Goal: Transaction & Acquisition: Purchase product/service

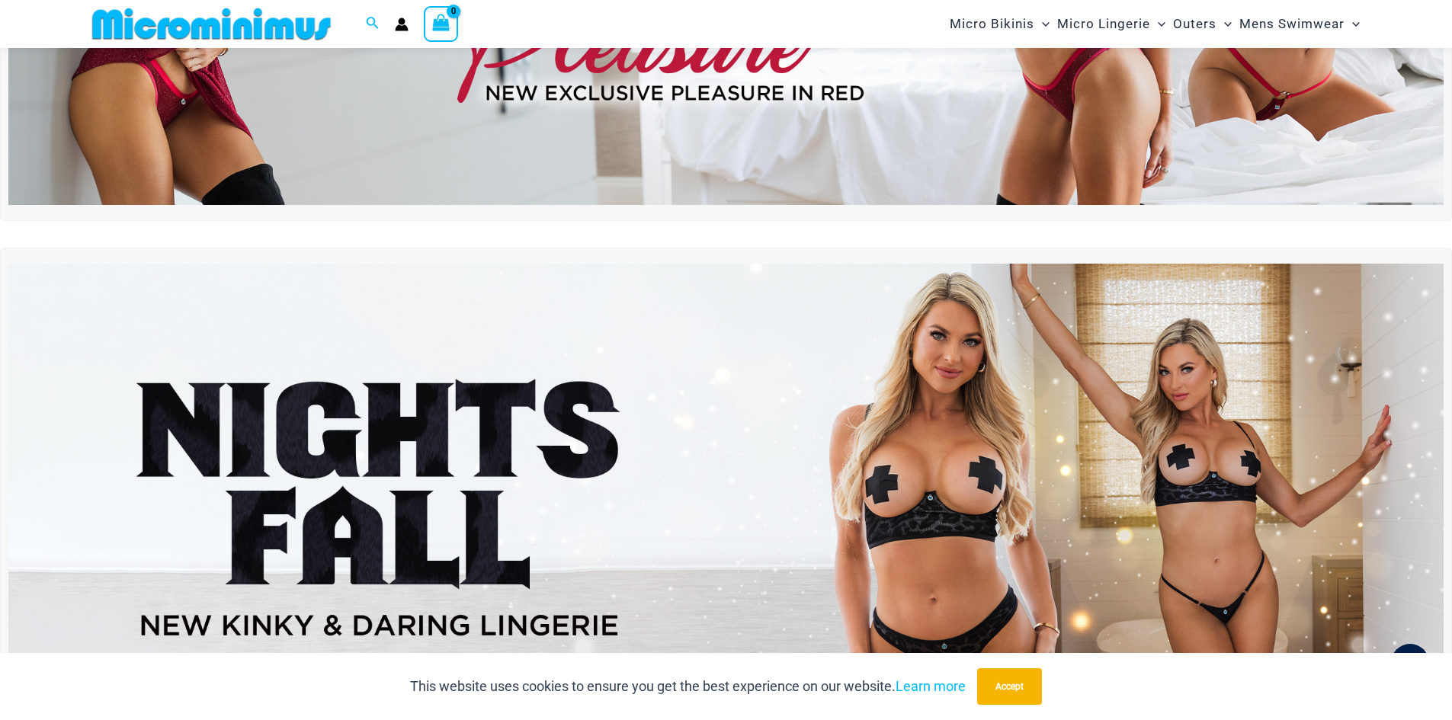
scroll to position [369, 0]
click at [997, 677] on button "Accept" at bounding box center [1009, 686] width 65 height 37
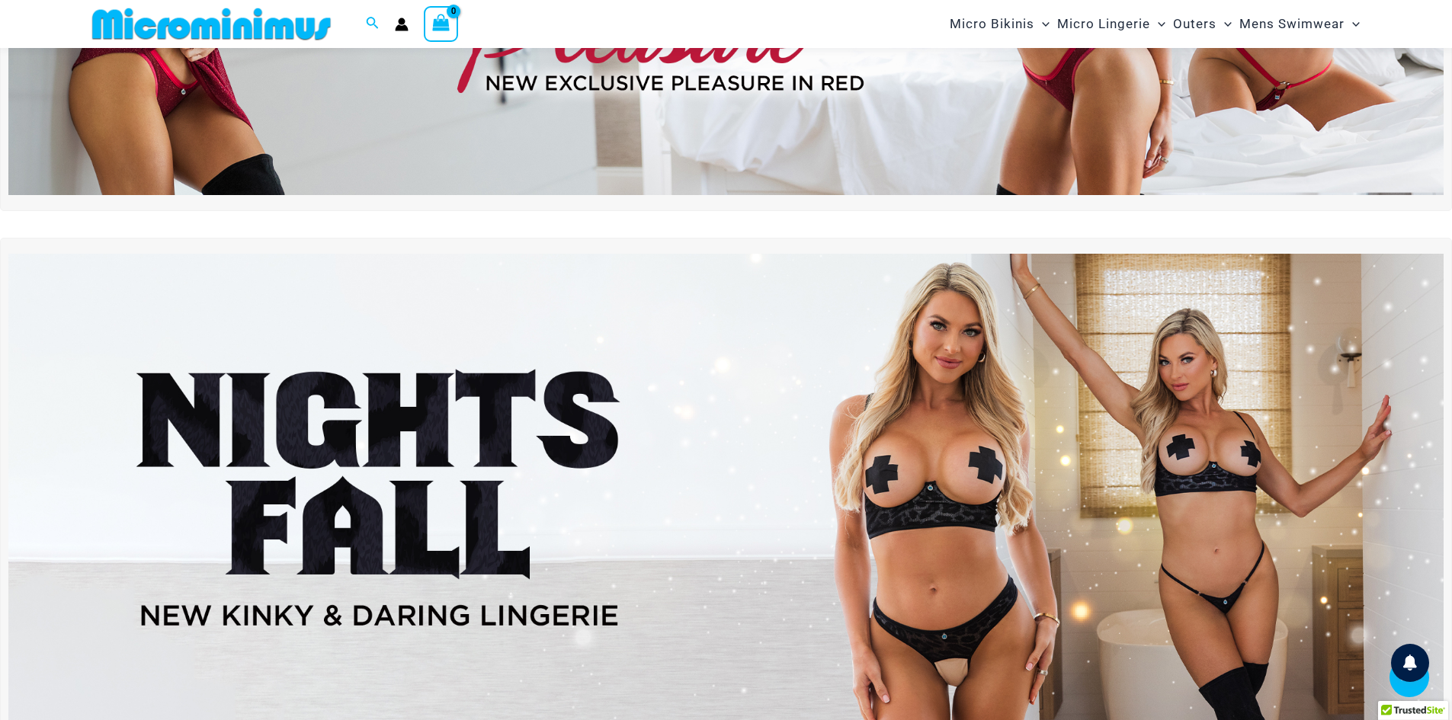
scroll to position [615, 0]
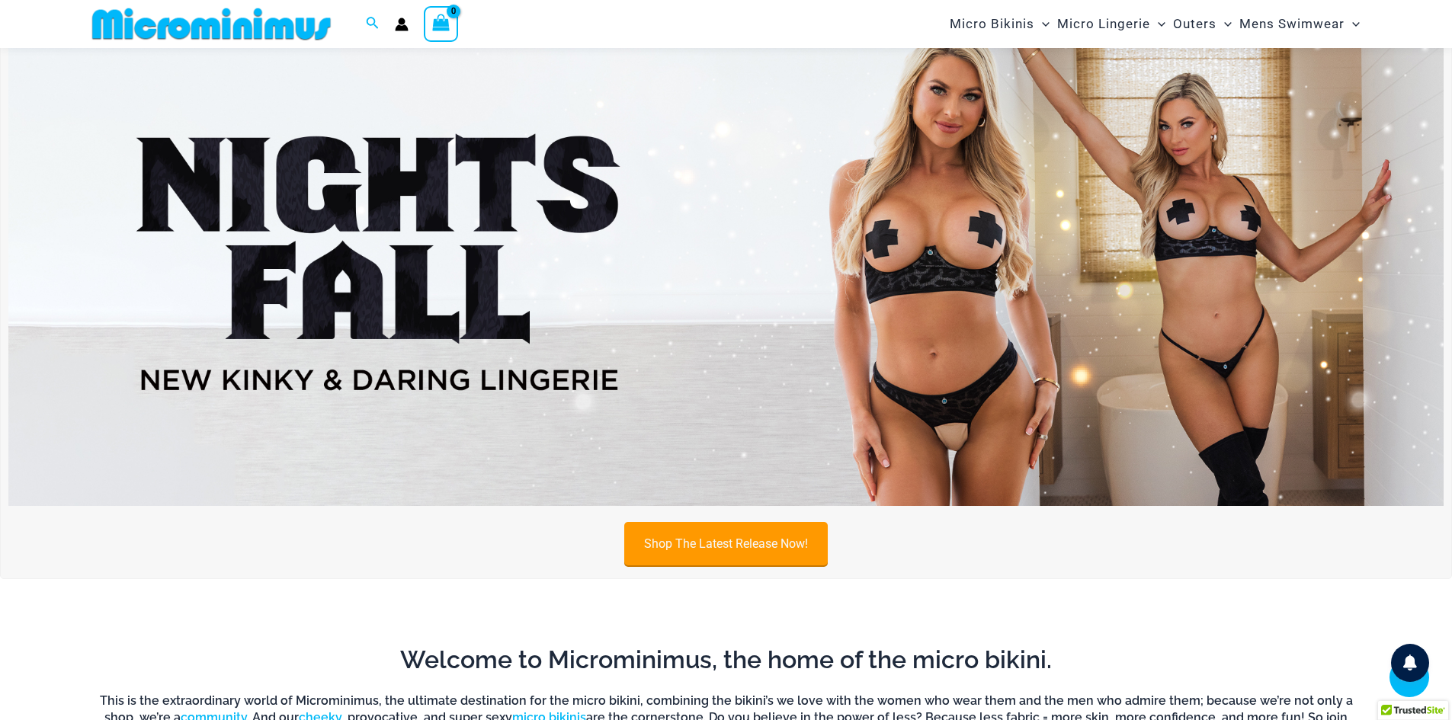
click at [713, 533] on link "Shop The Latest Release Now!" at bounding box center [725, 543] width 203 height 43
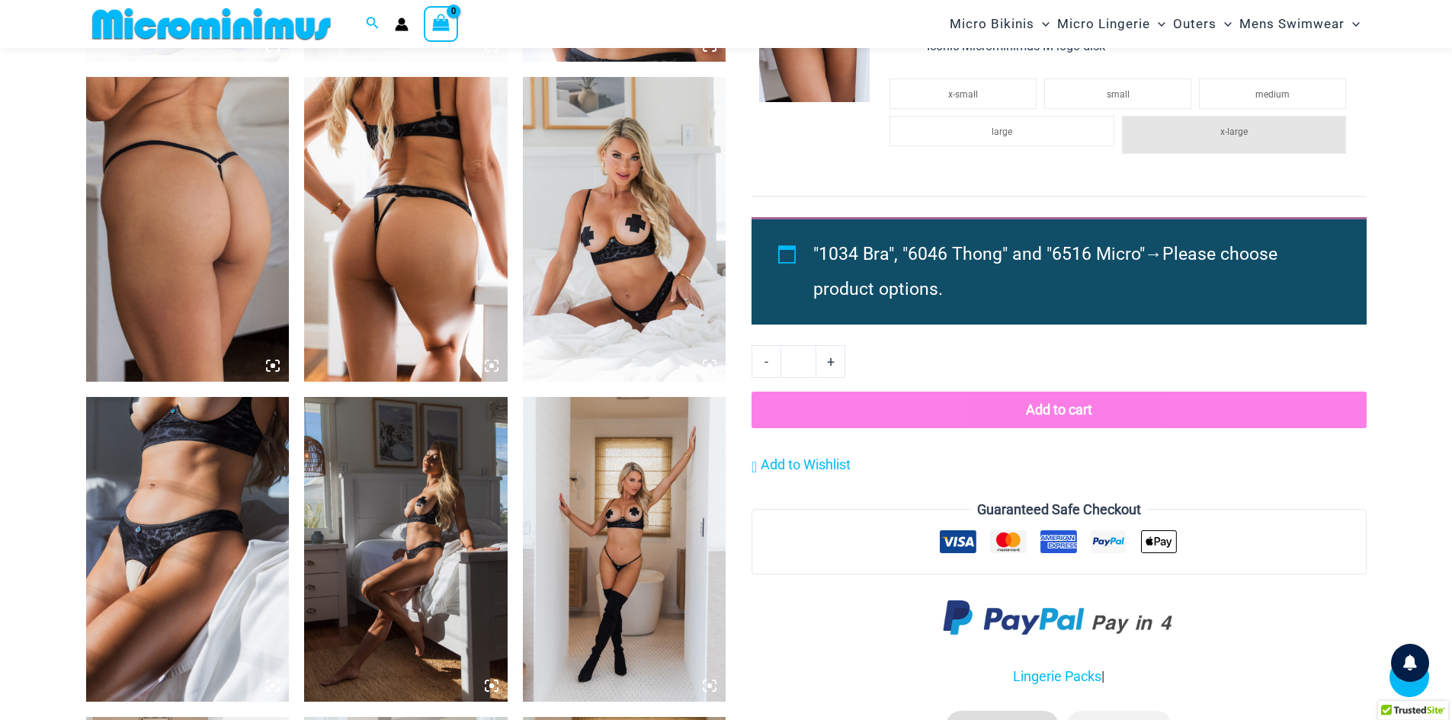
scroll to position [1358, 0]
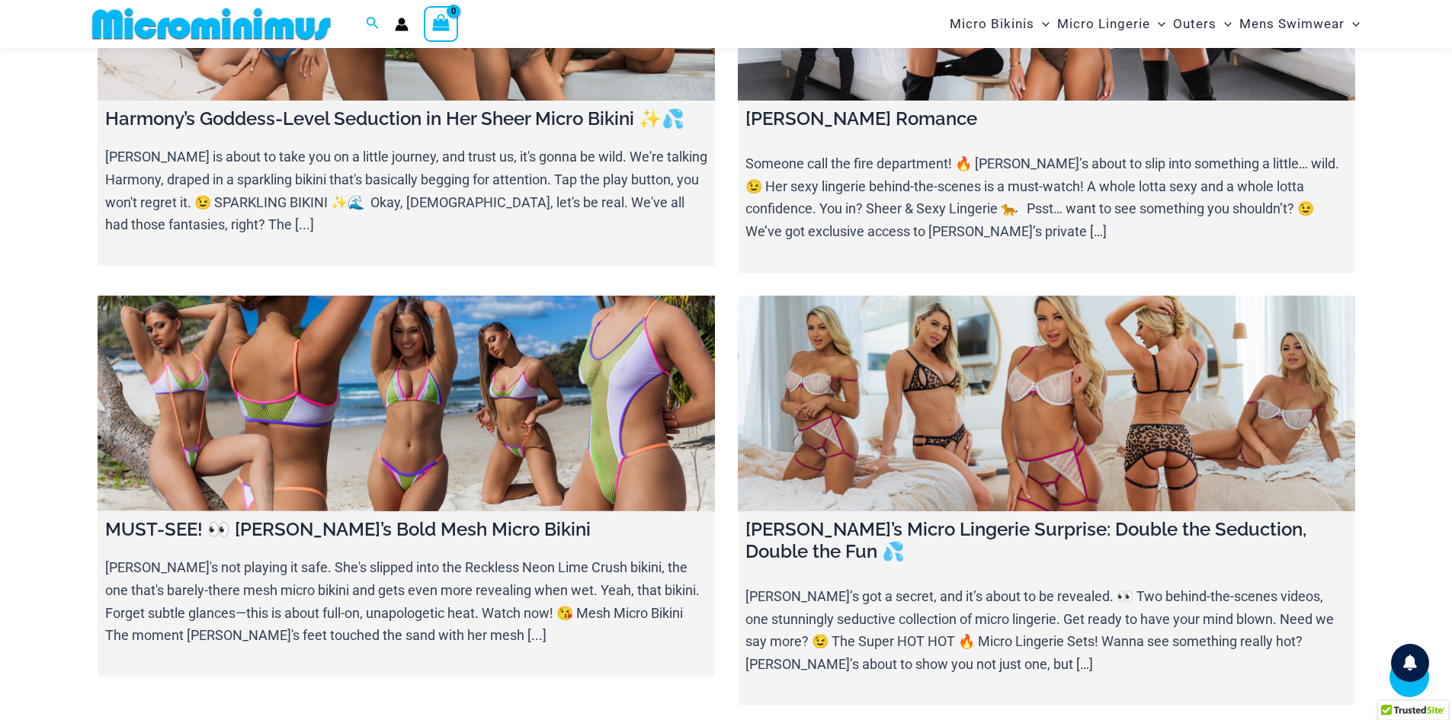
scroll to position [750, 0]
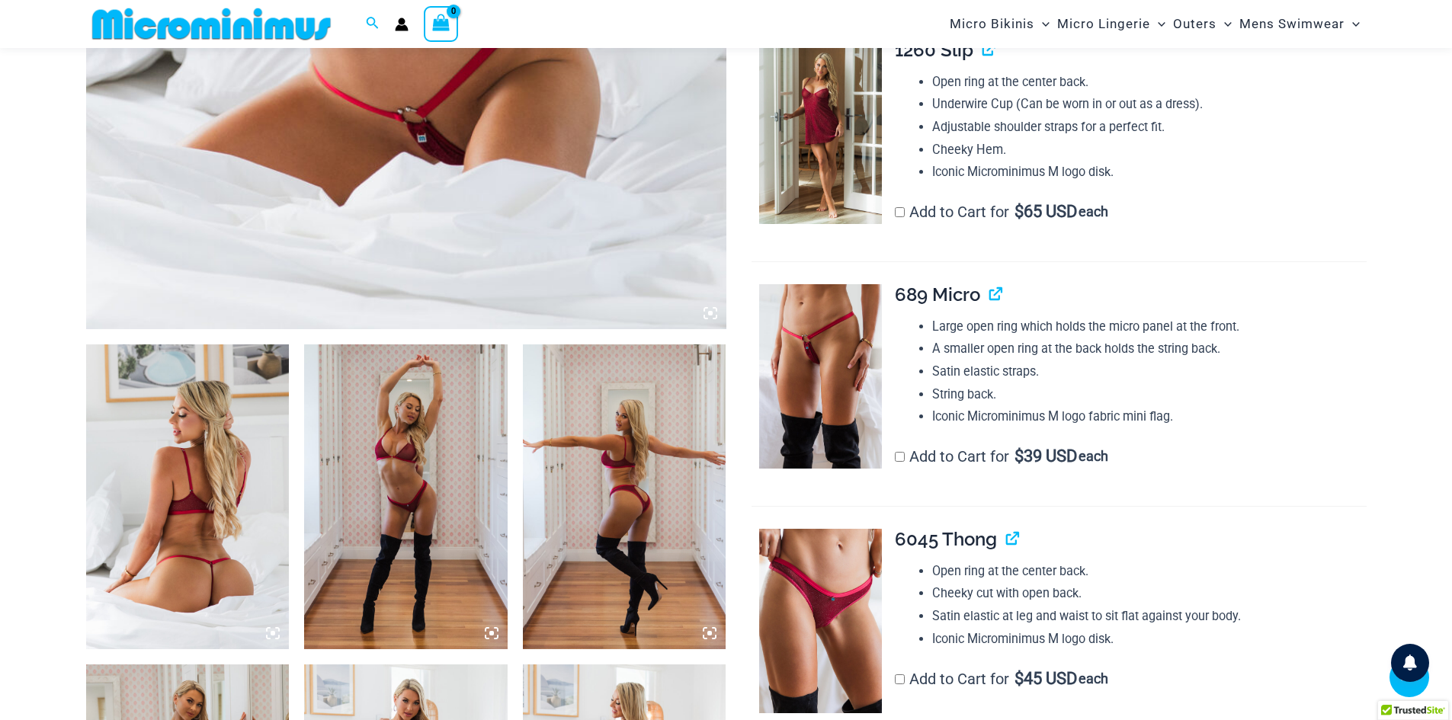
scroll to position [825, 0]
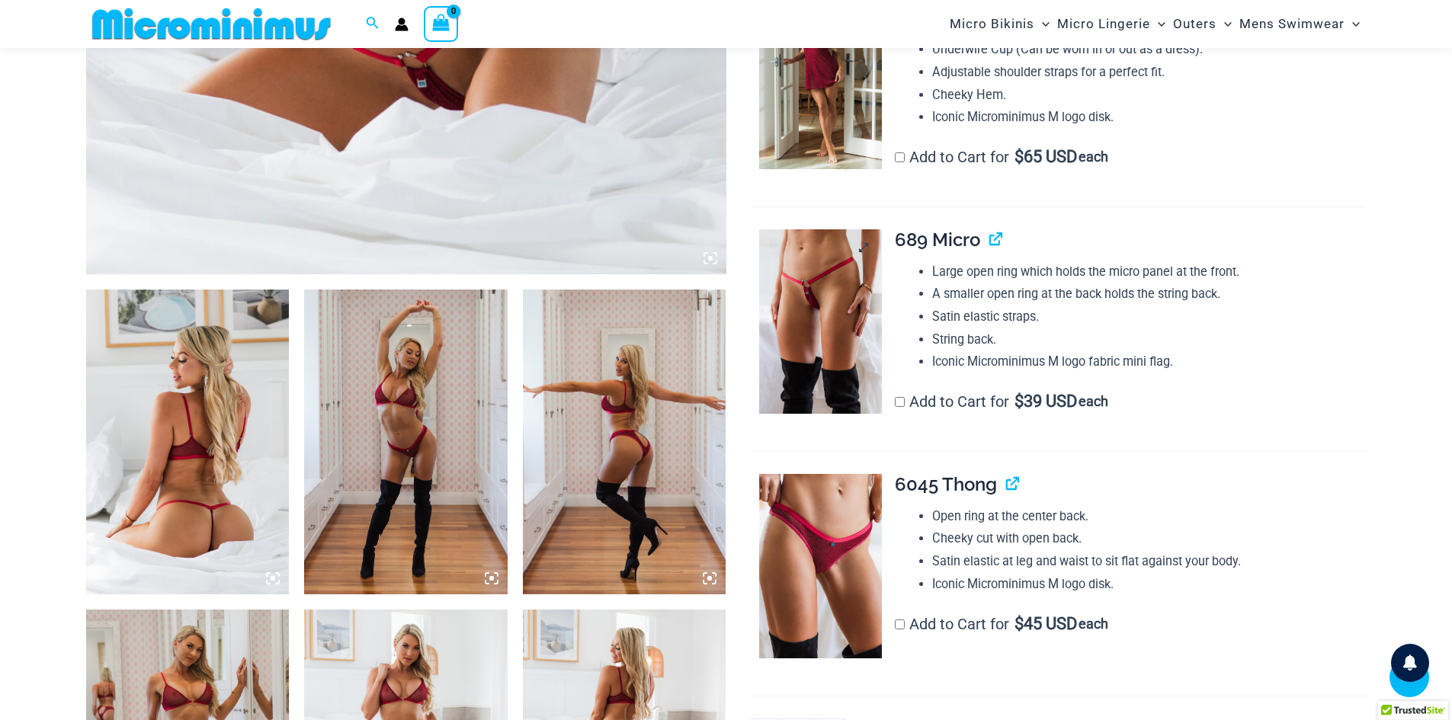
click at [829, 299] on img at bounding box center [820, 321] width 123 height 184
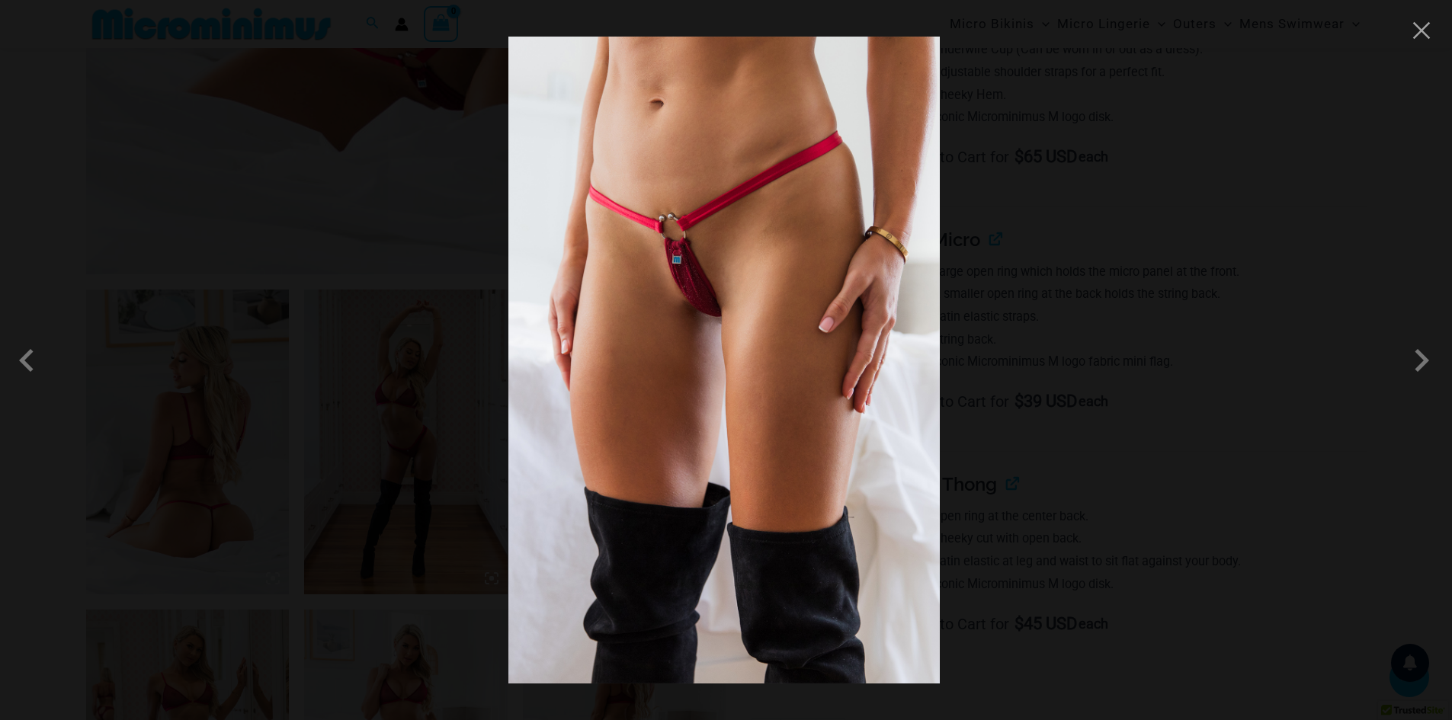
click at [709, 309] on img at bounding box center [723, 360] width 431 height 647
click at [1411, 363] on span at bounding box center [1422, 361] width 46 height 46
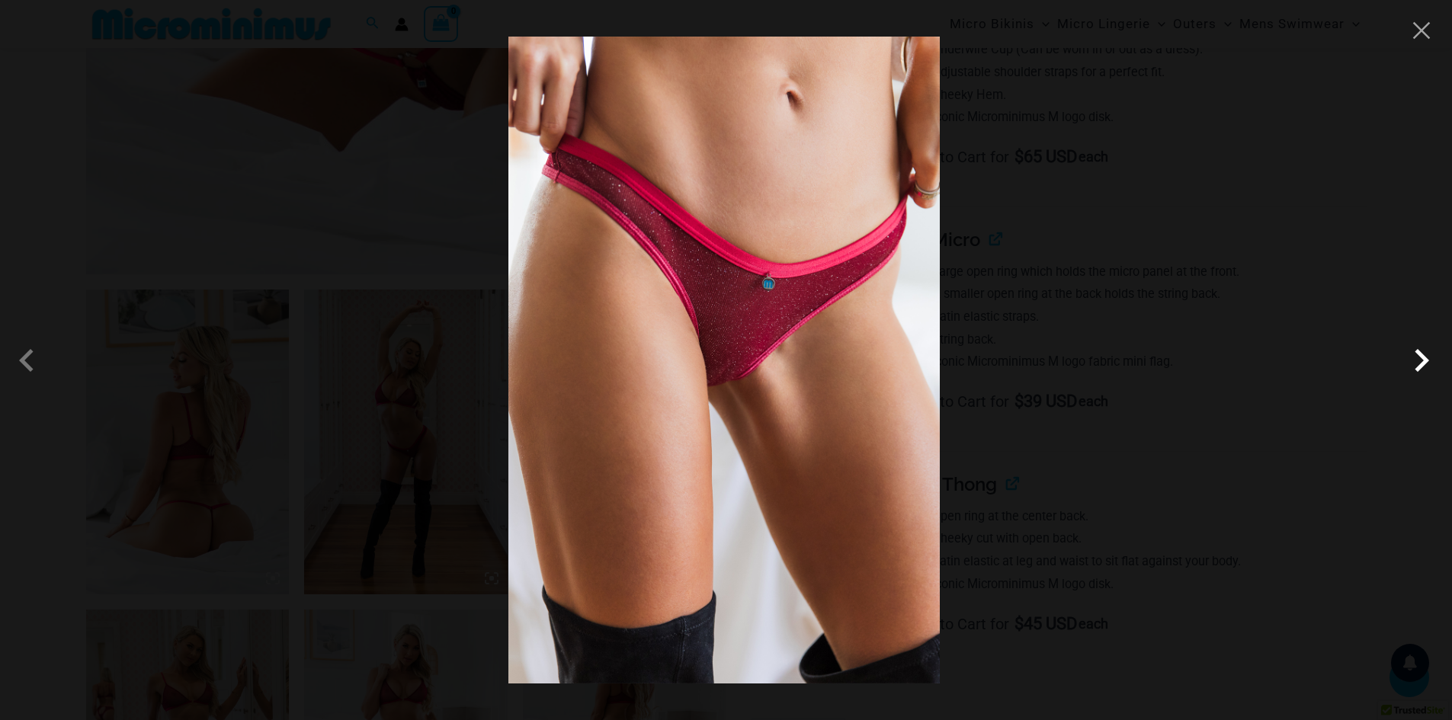
click at [1411, 363] on span at bounding box center [1422, 361] width 46 height 46
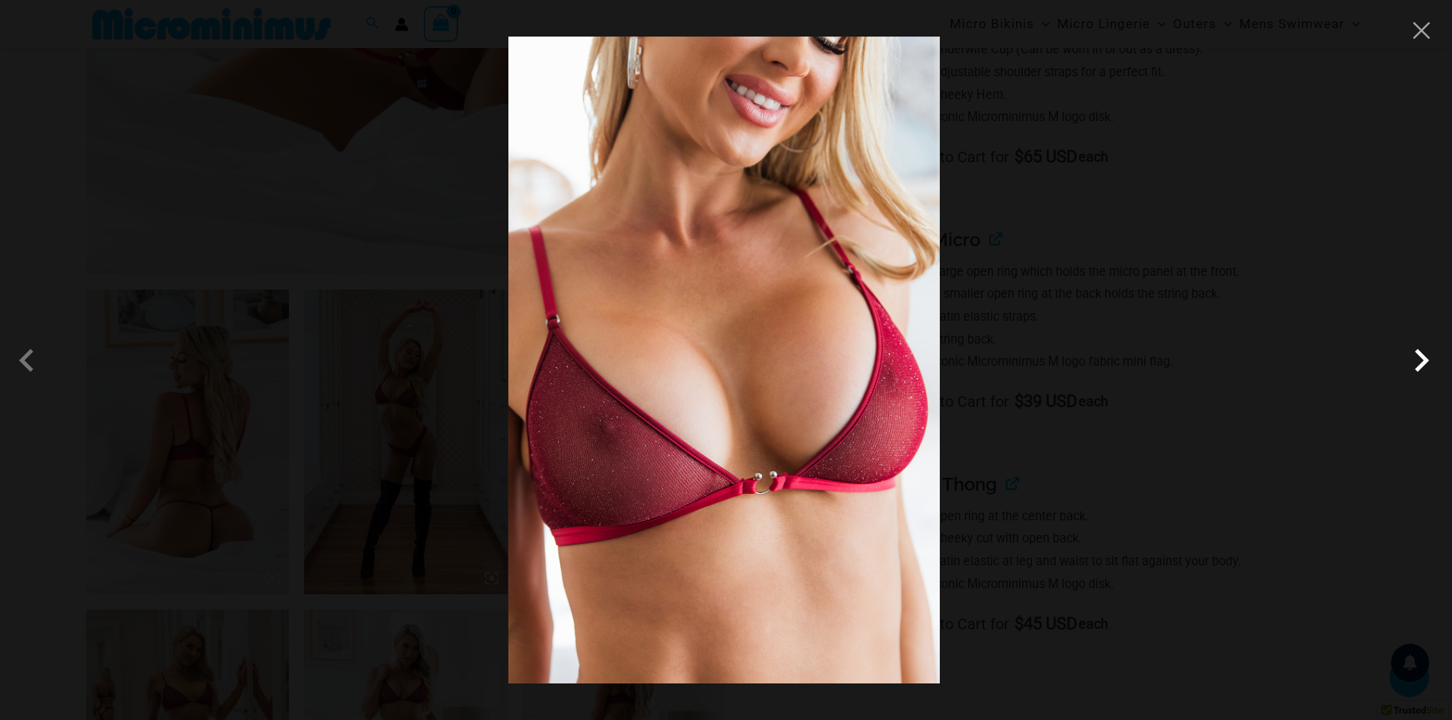
click at [1411, 363] on span at bounding box center [1422, 361] width 46 height 46
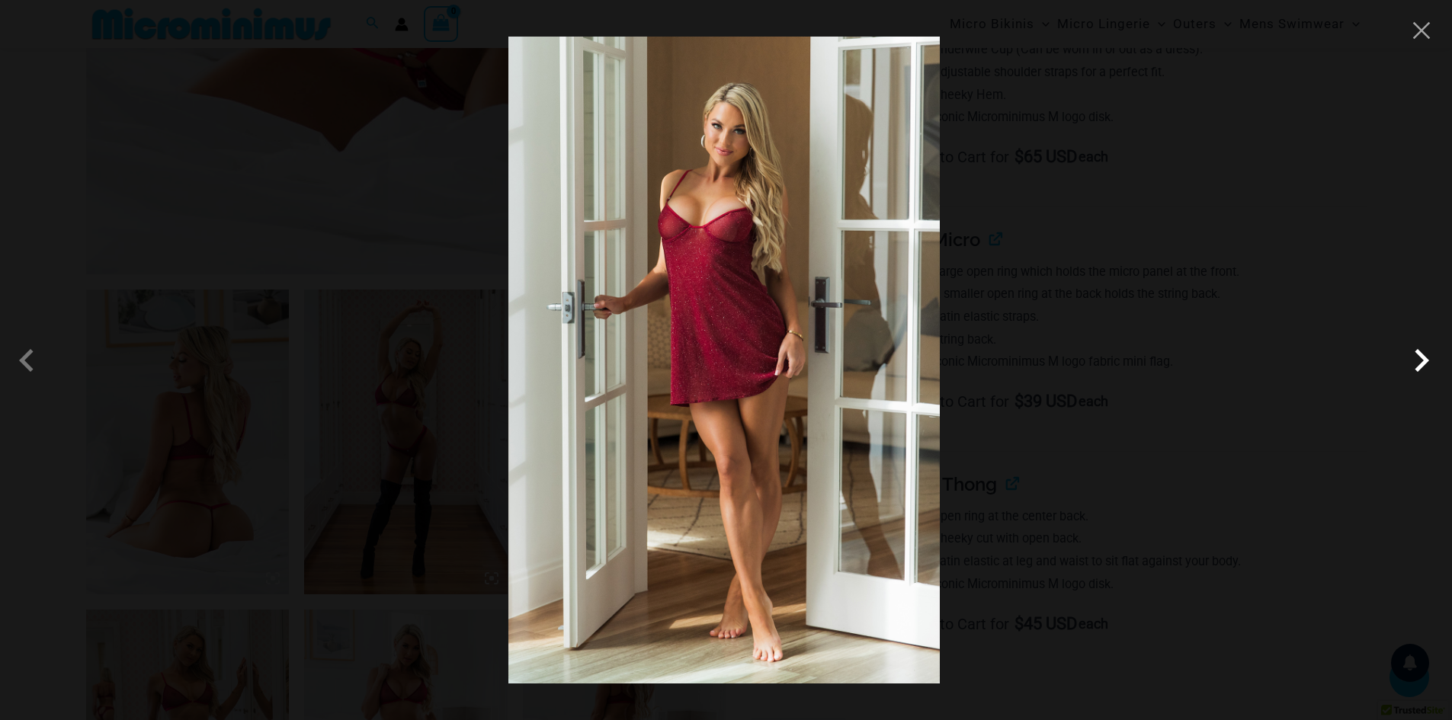
click at [1411, 363] on span at bounding box center [1422, 361] width 46 height 46
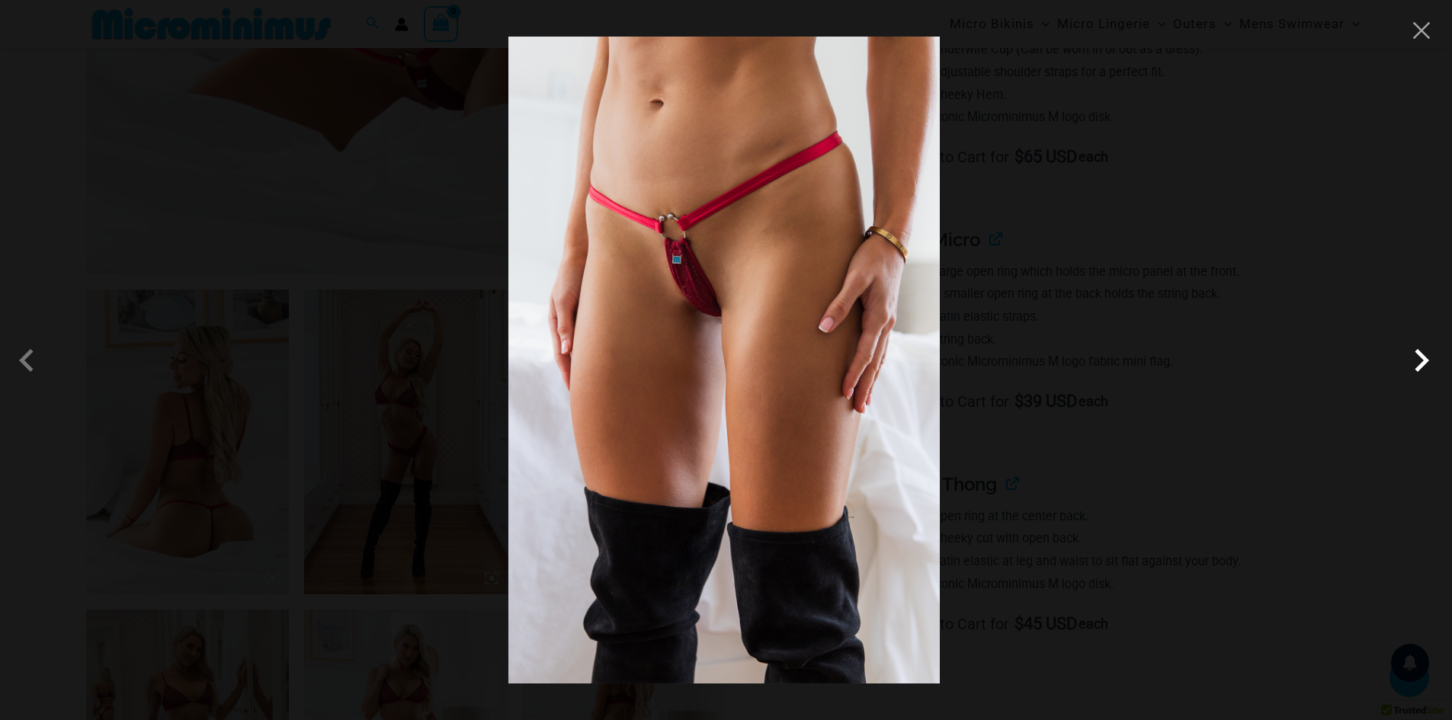
click at [1411, 363] on span at bounding box center [1422, 361] width 46 height 46
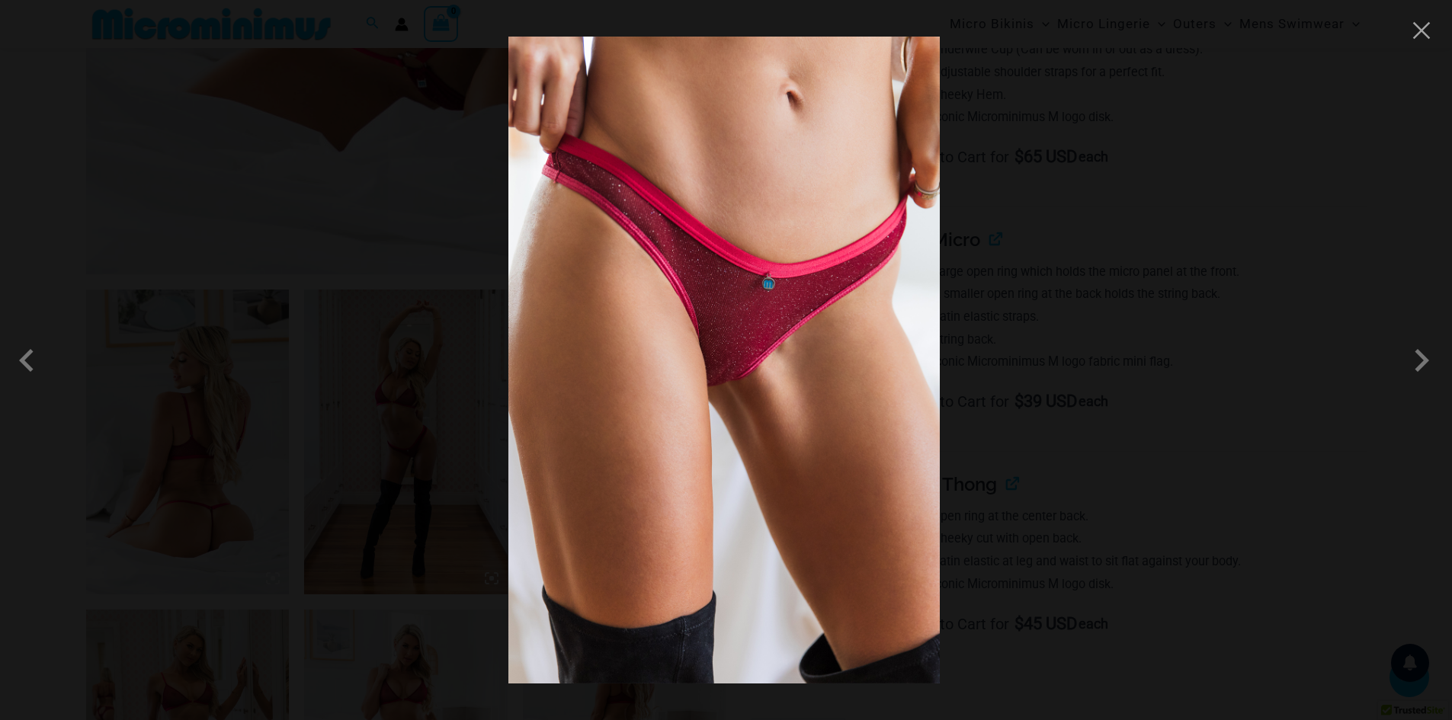
click at [1409, 37] on div at bounding box center [726, 360] width 1452 height 720
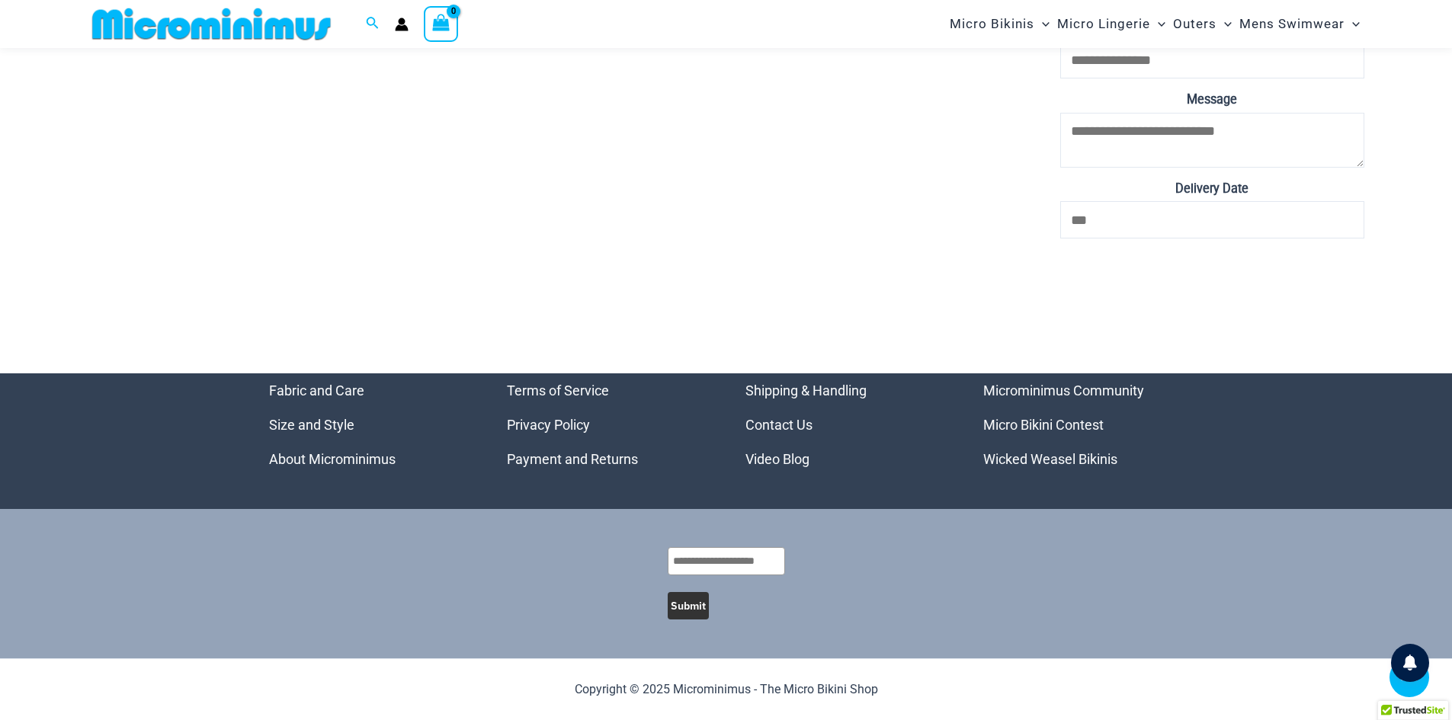
scroll to position [0, 0]
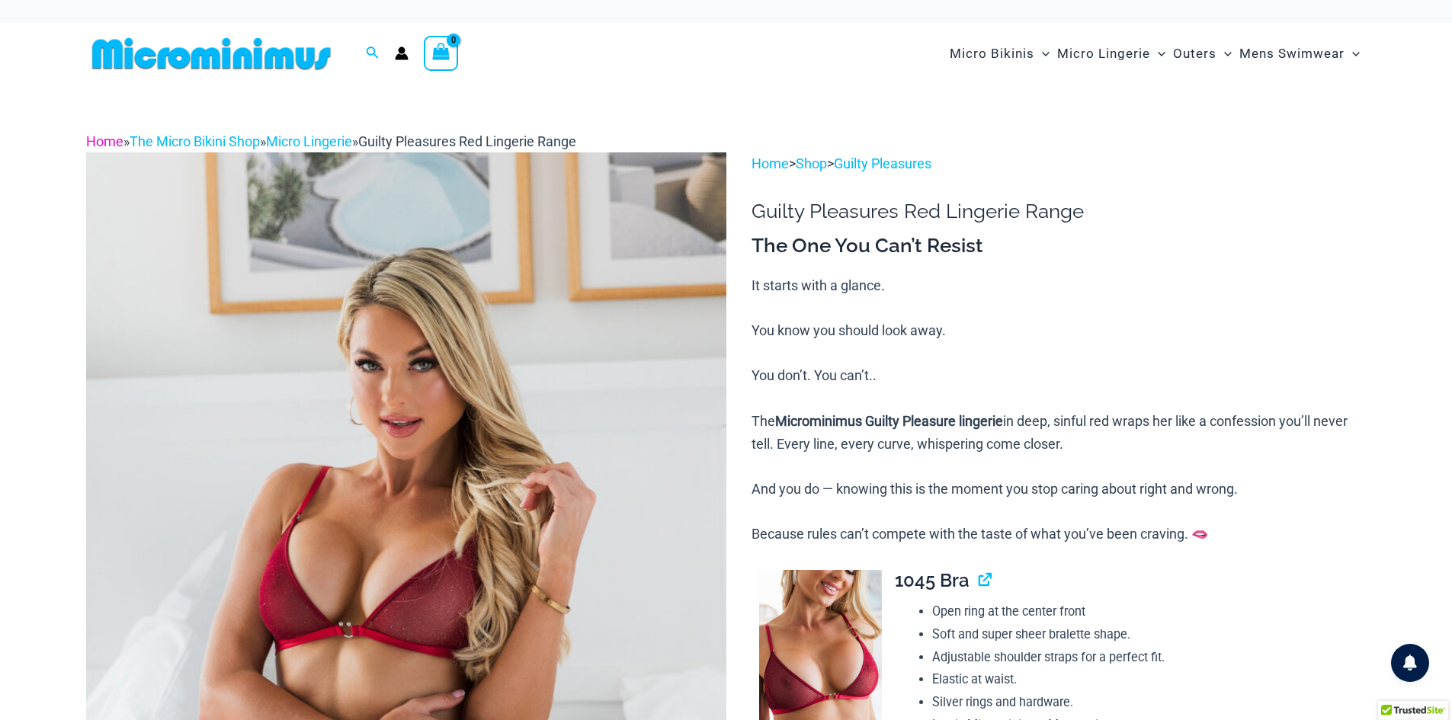
click at [107, 145] on link "Home" at bounding box center [104, 141] width 37 height 16
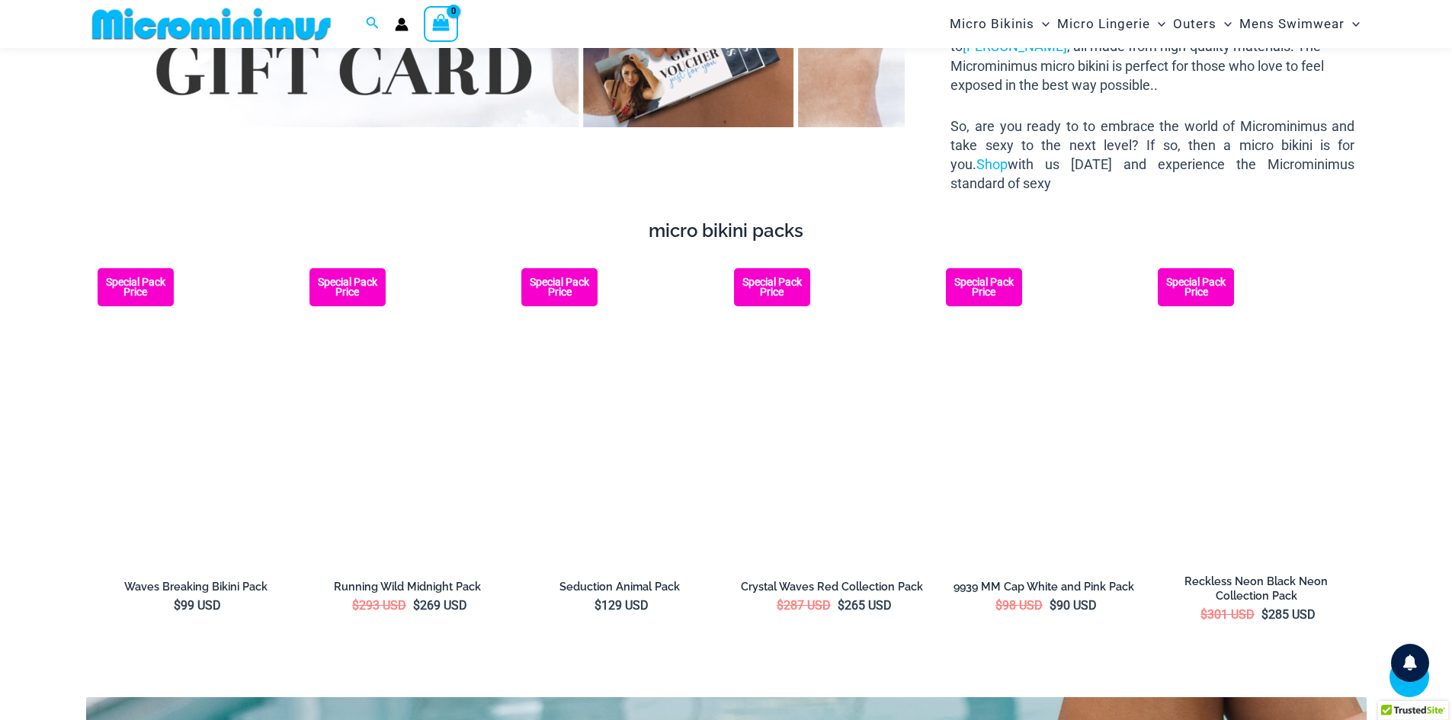
scroll to position [2730, 0]
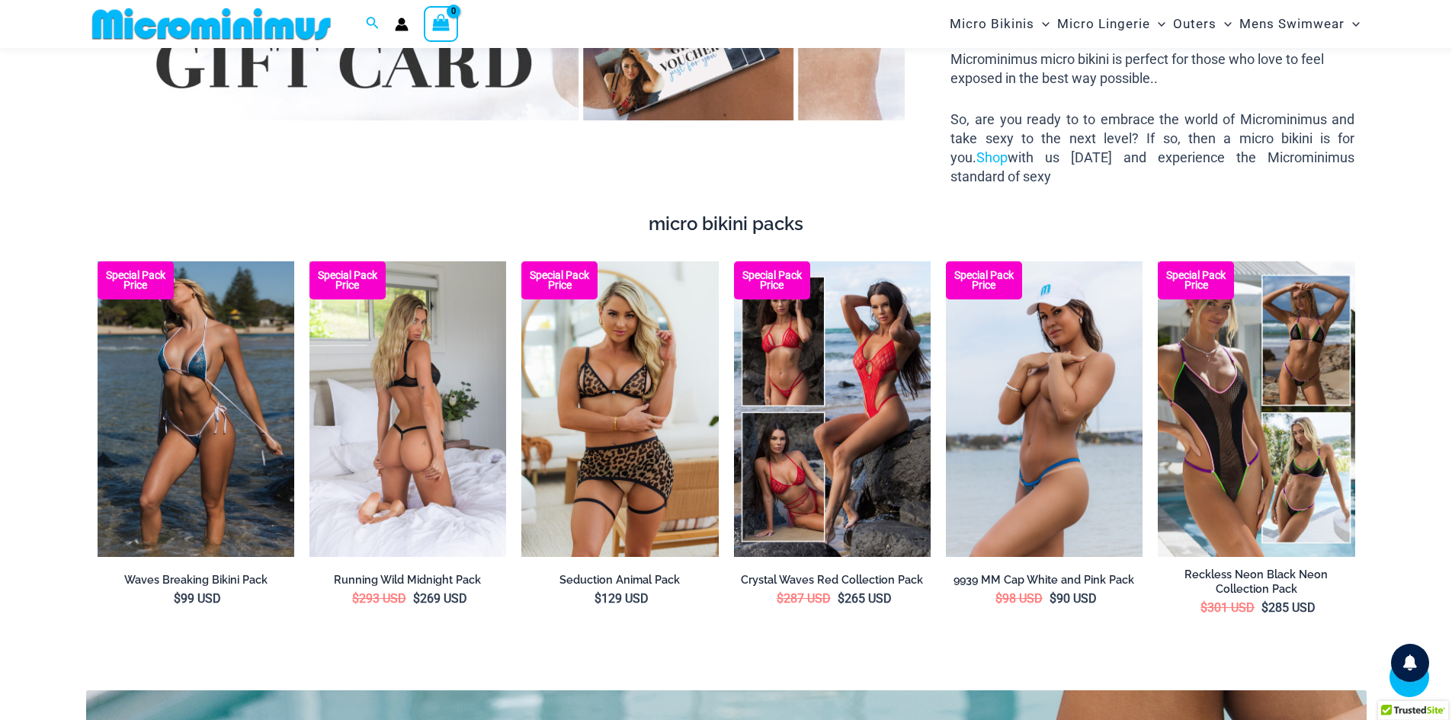
click at [421, 341] on img at bounding box center [407, 408] width 197 height 295
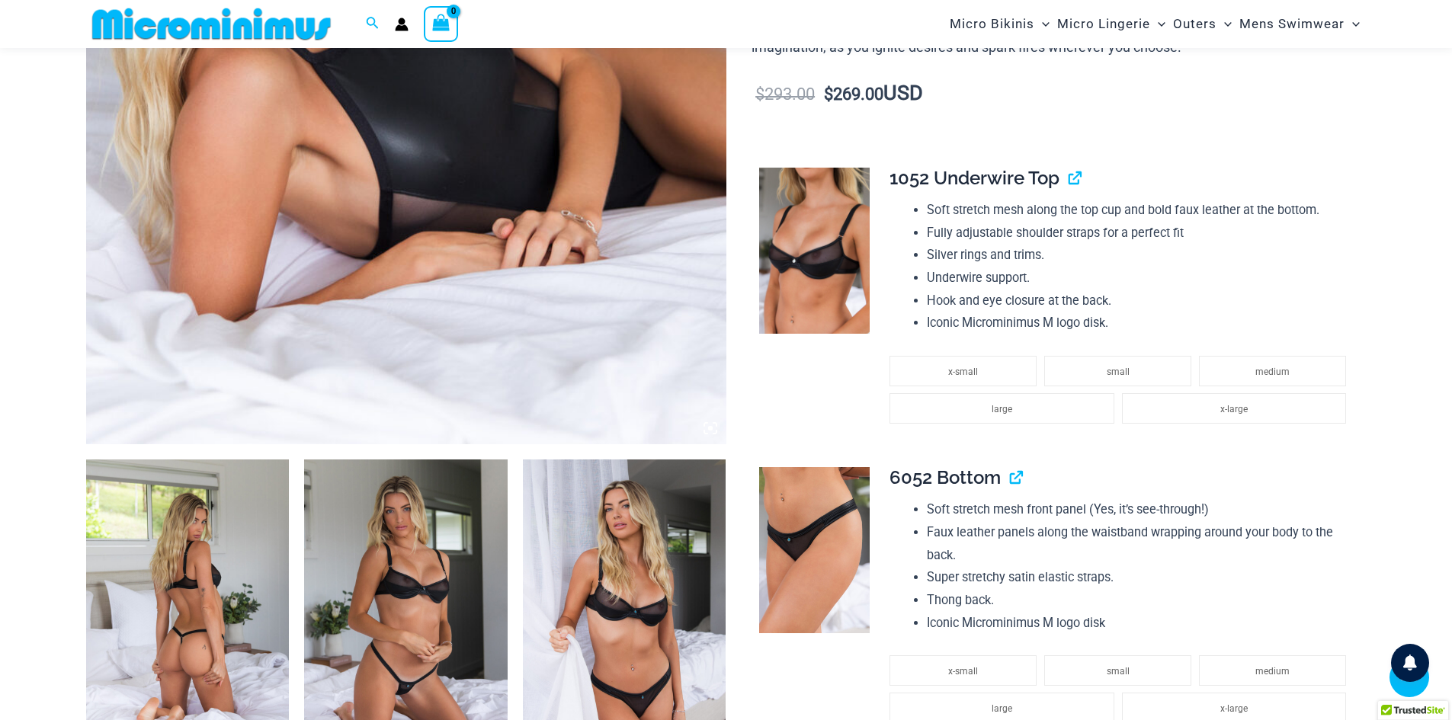
scroll to position [748, 0]
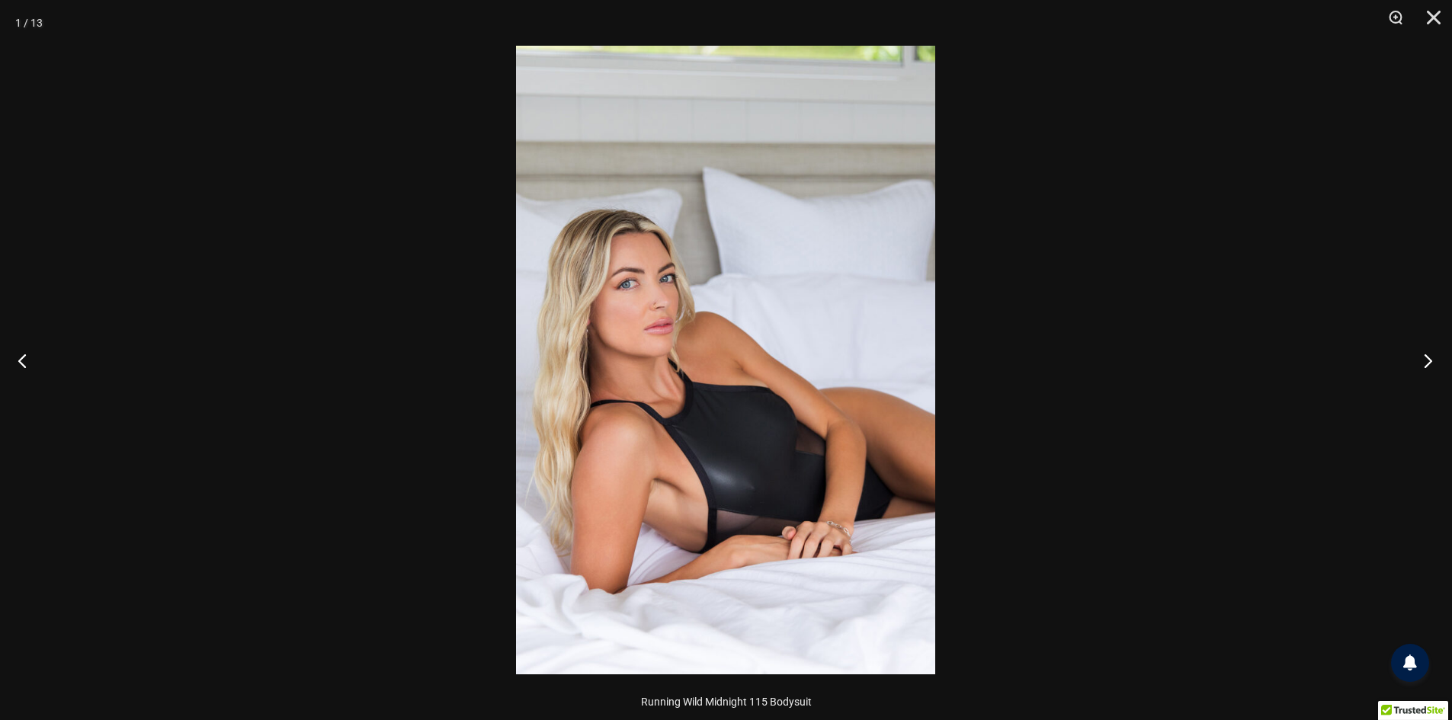
click at [1421, 359] on button "Next" at bounding box center [1423, 360] width 57 height 76
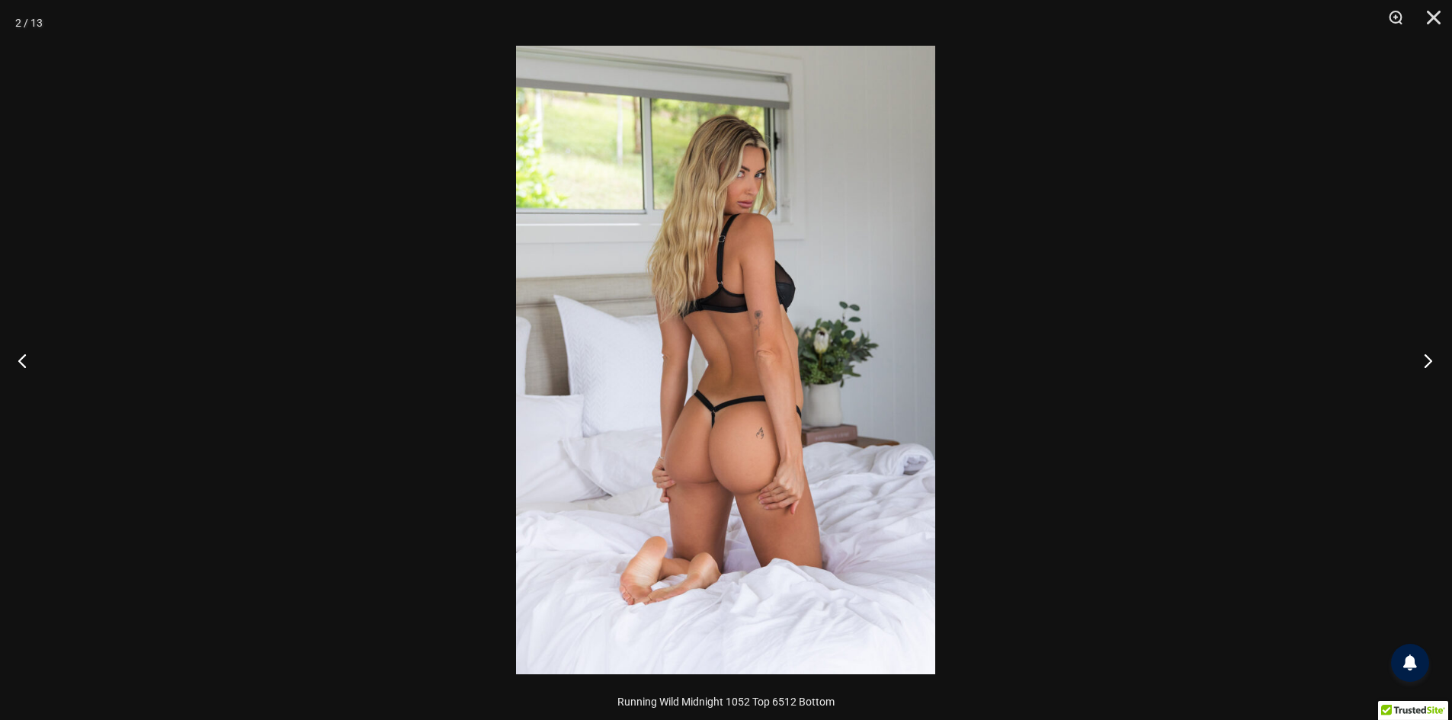
click at [1421, 359] on button "Next" at bounding box center [1423, 360] width 57 height 76
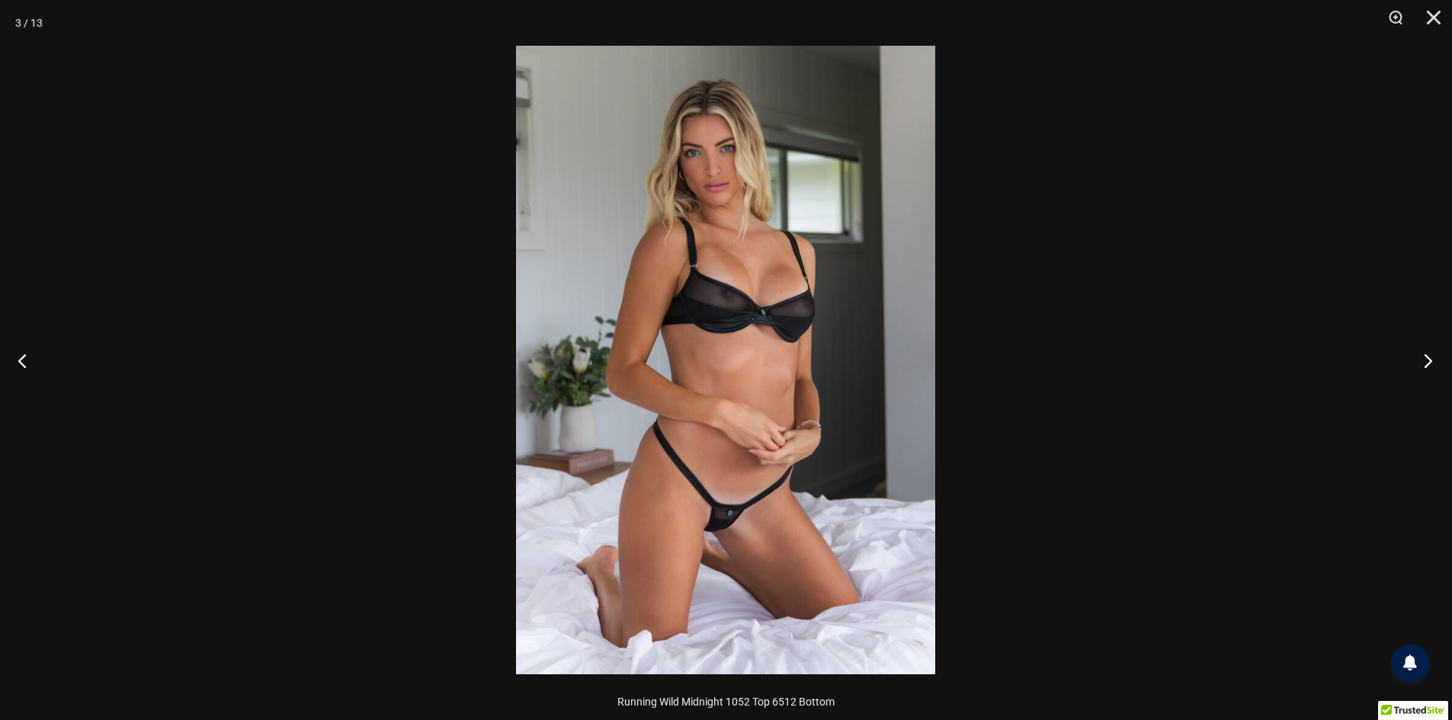
click at [1421, 359] on button "Next" at bounding box center [1423, 360] width 57 height 76
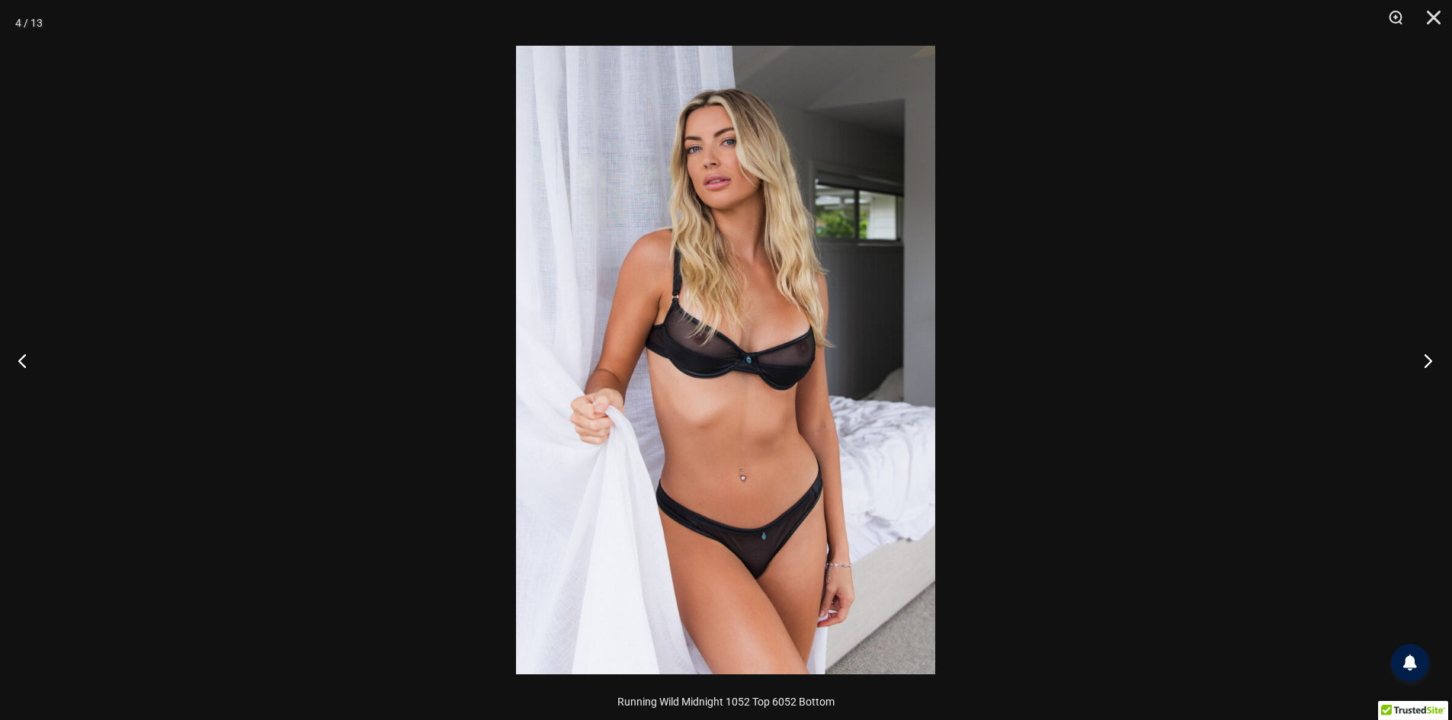
click at [1421, 359] on button "Next" at bounding box center [1423, 360] width 57 height 76
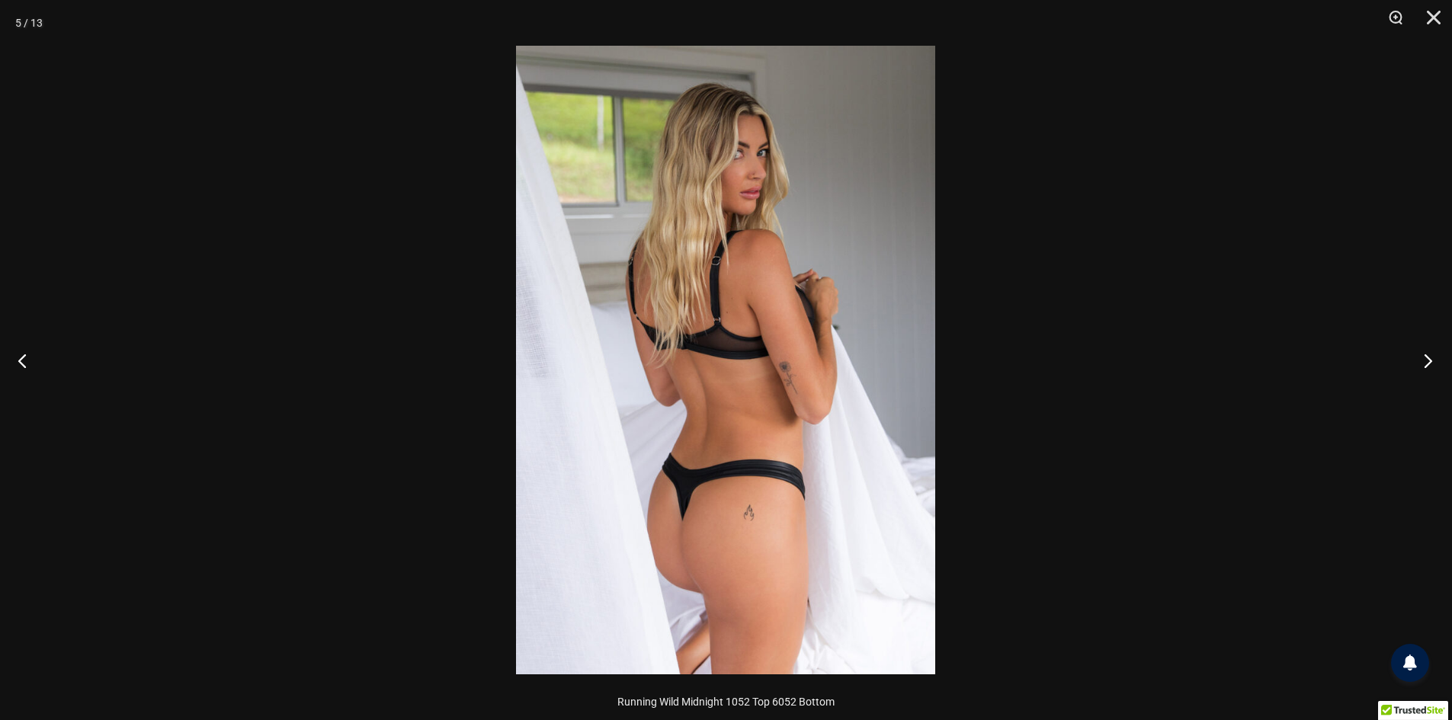
click at [1421, 359] on button "Next" at bounding box center [1423, 360] width 57 height 76
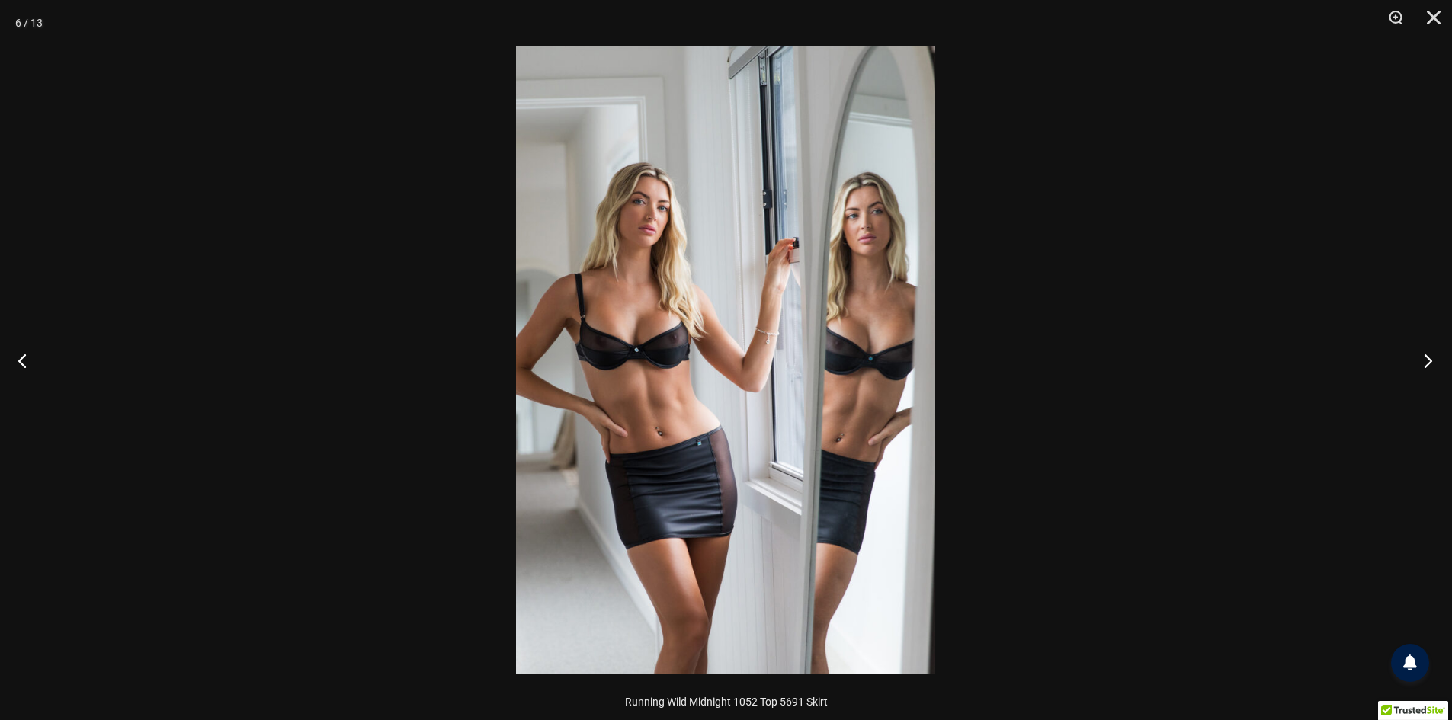
click at [1421, 359] on button "Next" at bounding box center [1423, 360] width 57 height 76
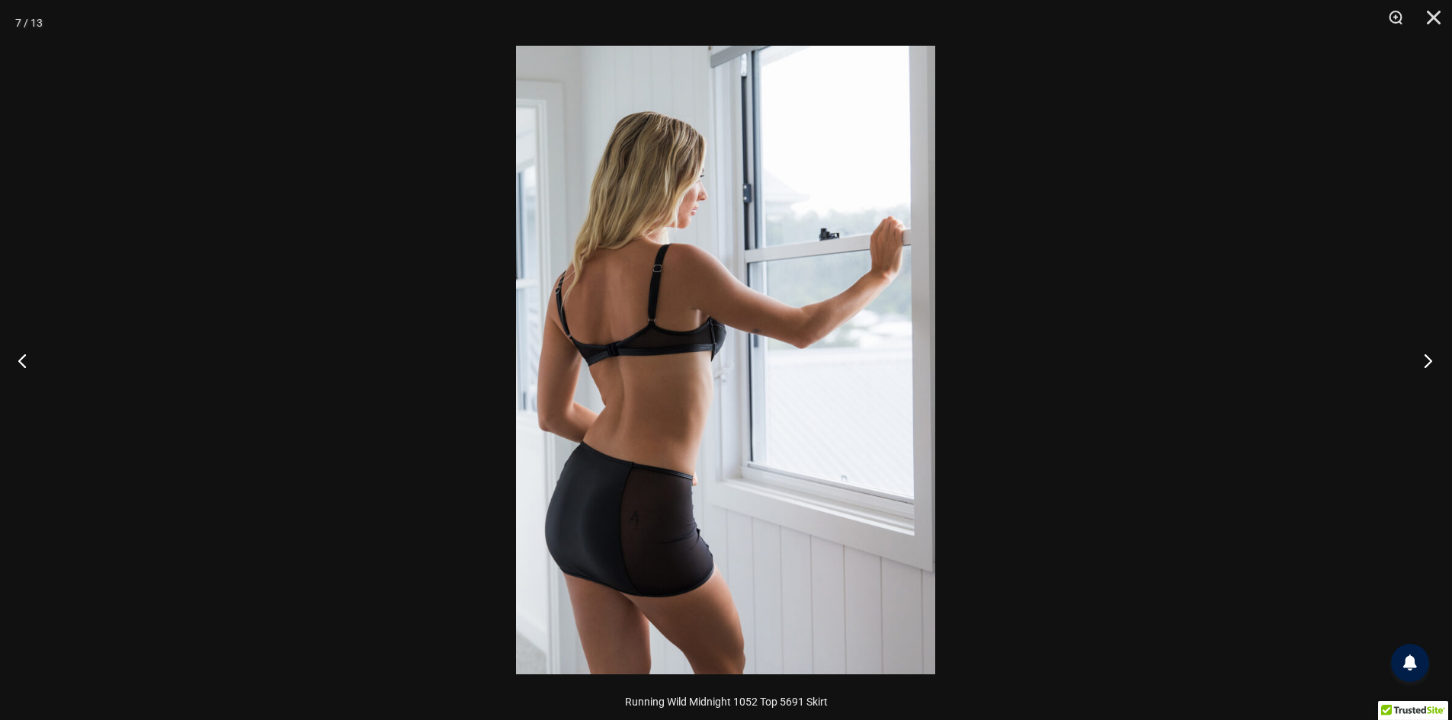
click at [1421, 359] on button "Next" at bounding box center [1423, 360] width 57 height 76
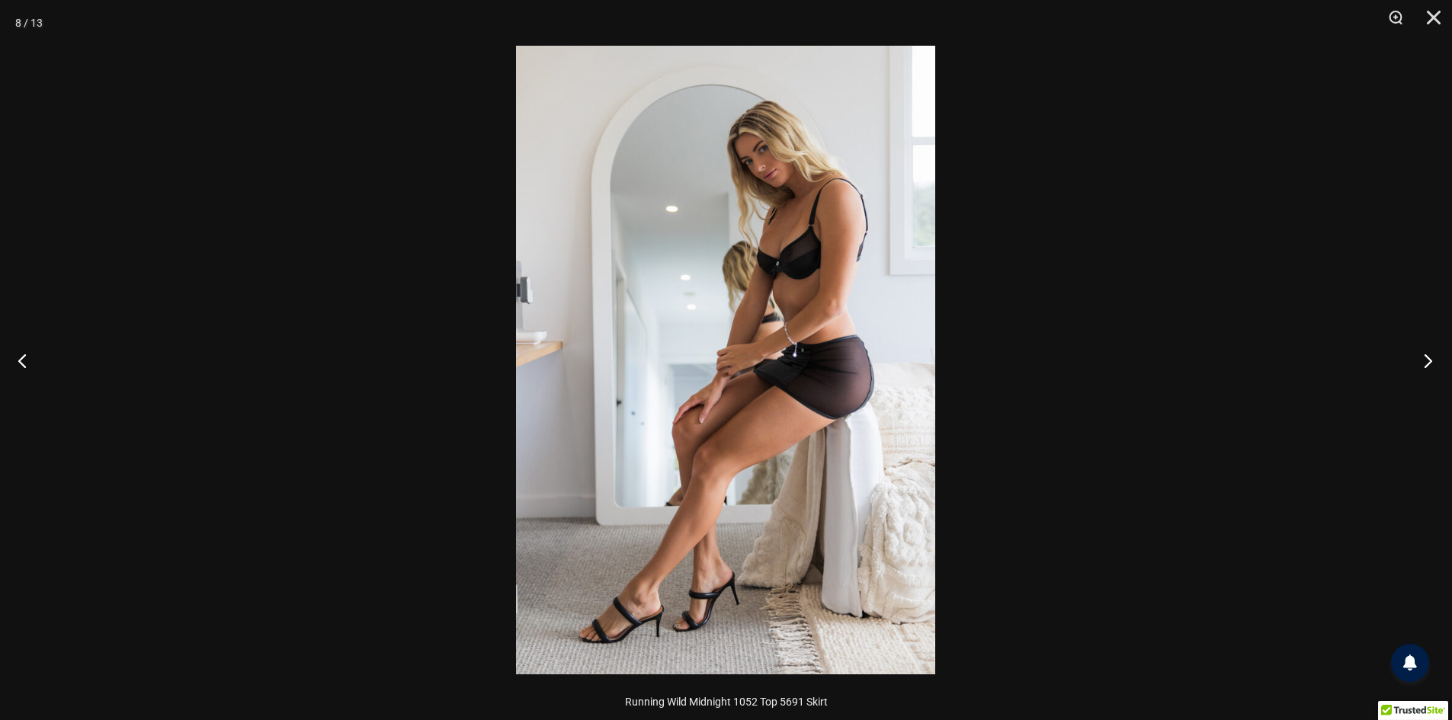
click at [1421, 359] on button "Next" at bounding box center [1423, 360] width 57 height 76
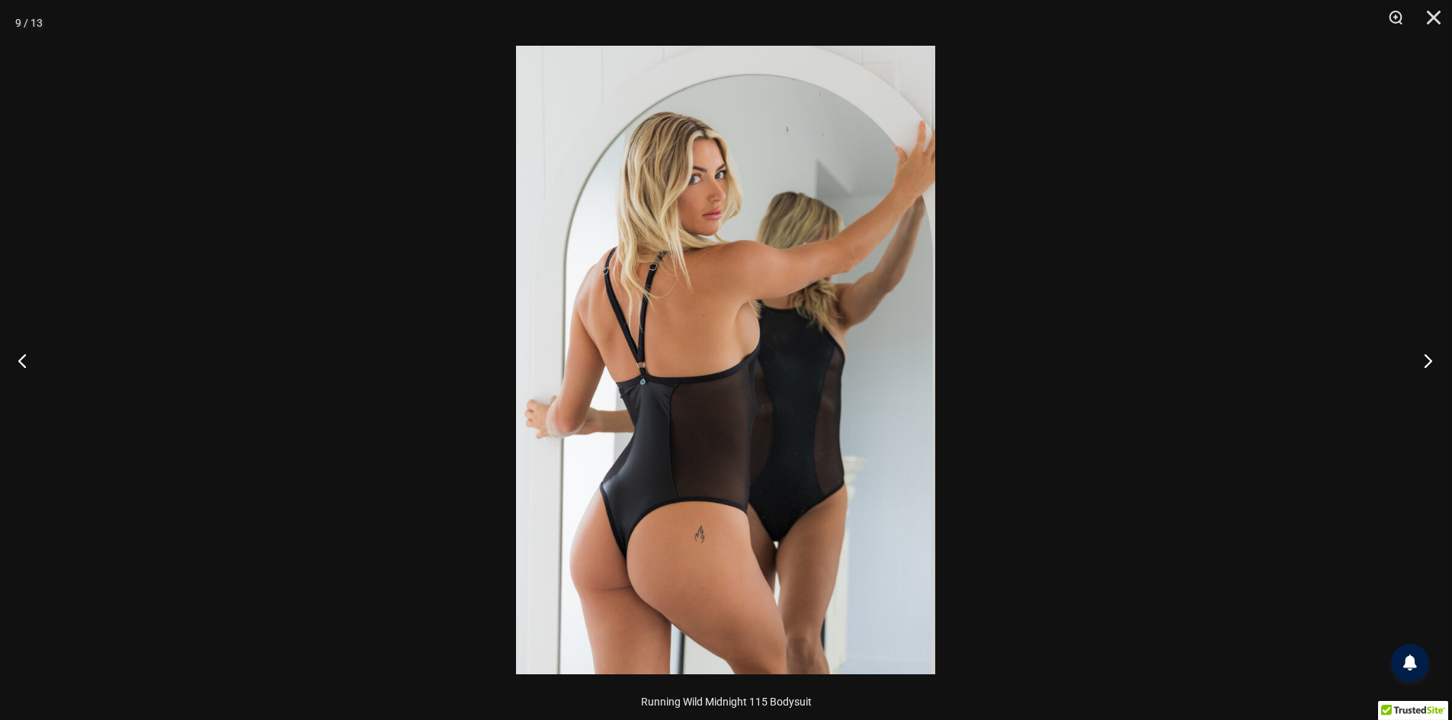
click at [1421, 359] on button "Next" at bounding box center [1423, 360] width 57 height 76
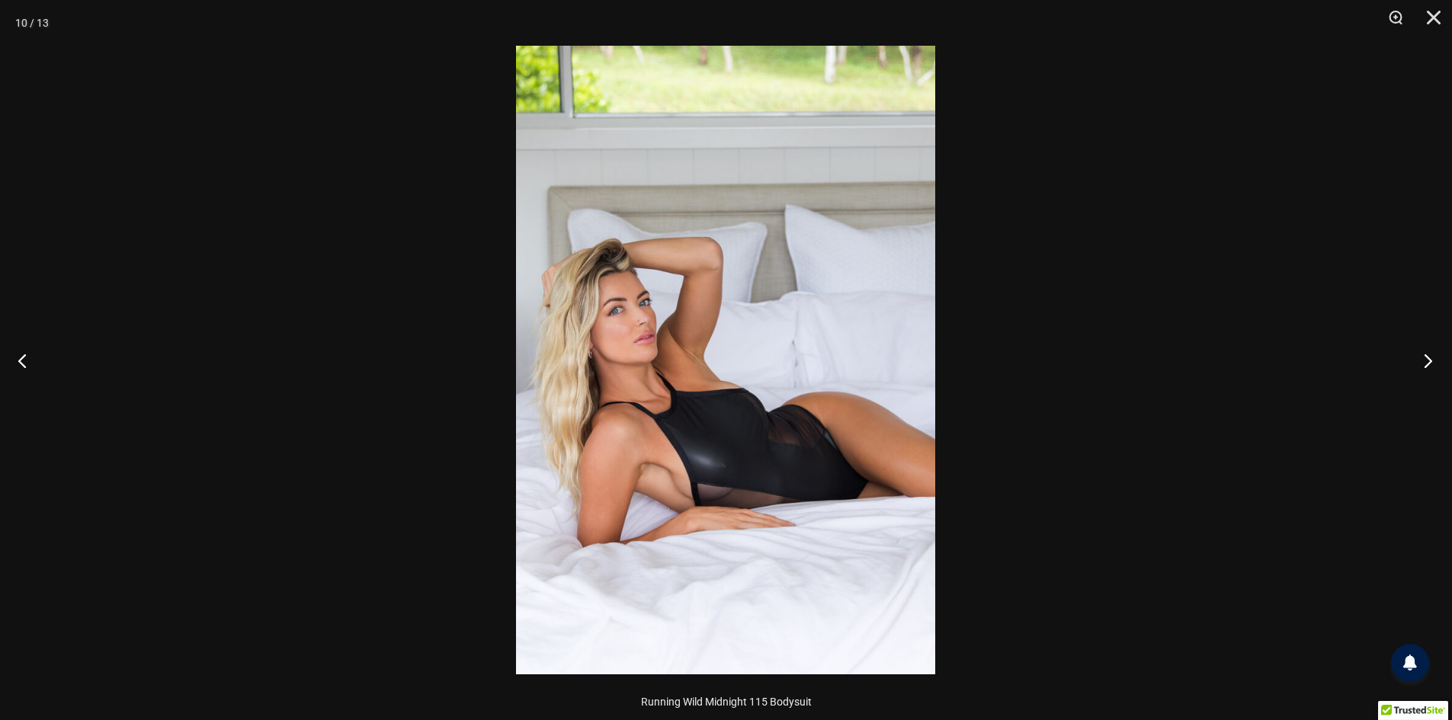
click at [1421, 359] on button "Next" at bounding box center [1423, 360] width 57 height 76
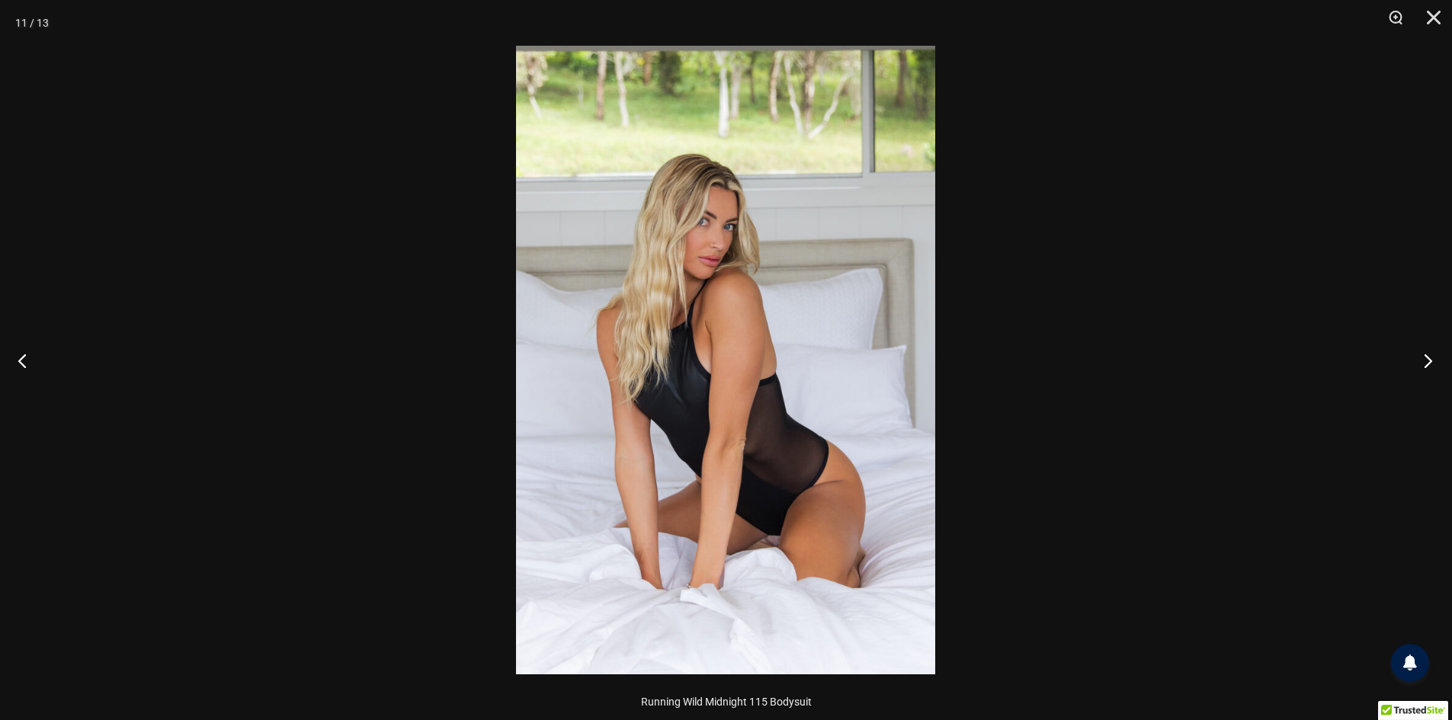
click at [1421, 359] on button "Next" at bounding box center [1423, 360] width 57 height 76
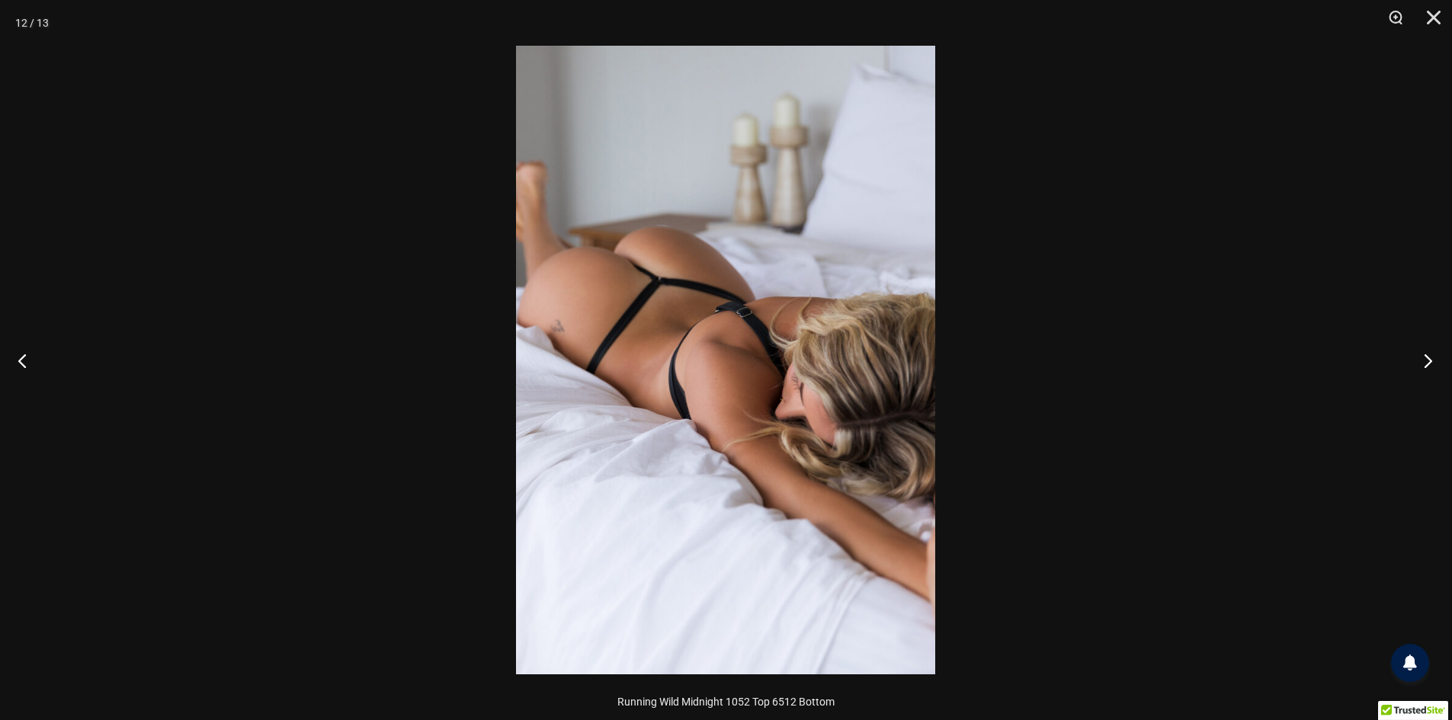
click at [1421, 359] on button "Next" at bounding box center [1423, 360] width 57 height 76
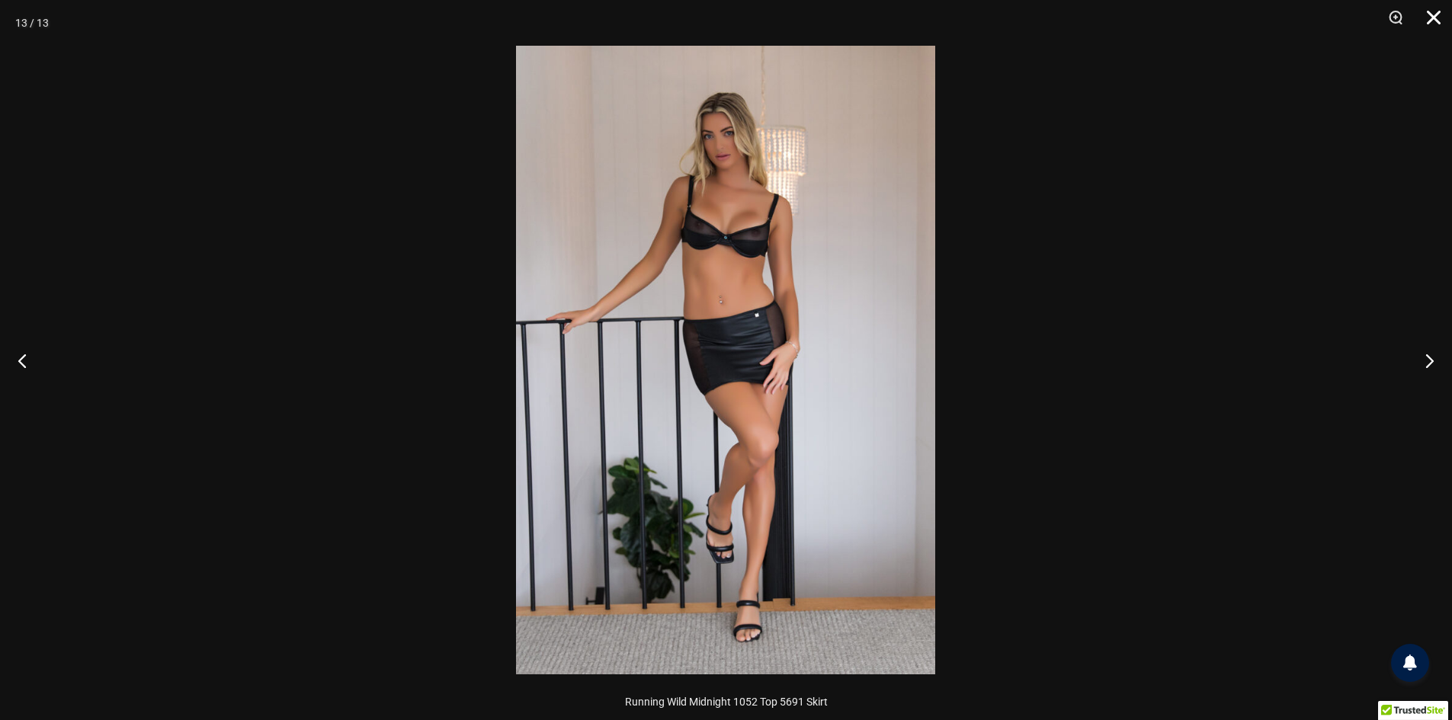
click at [1434, 25] on button "Close" at bounding box center [1428, 23] width 38 height 46
